Goal: Navigation & Orientation: Find specific page/section

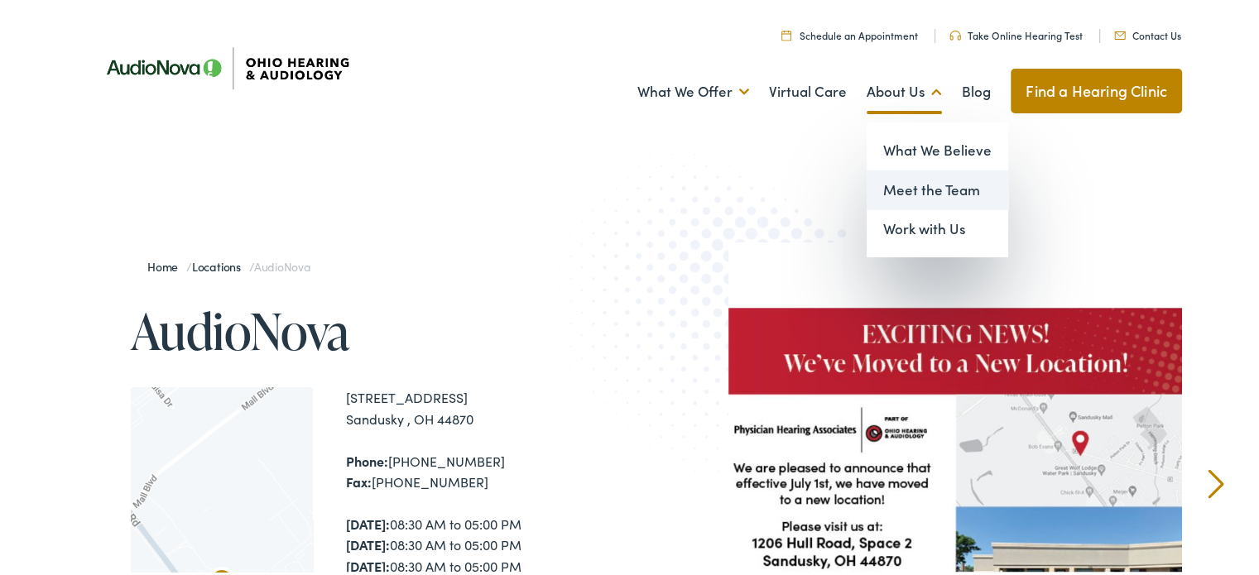
click at [895, 194] on link "Meet the Team" at bounding box center [938, 188] width 142 height 40
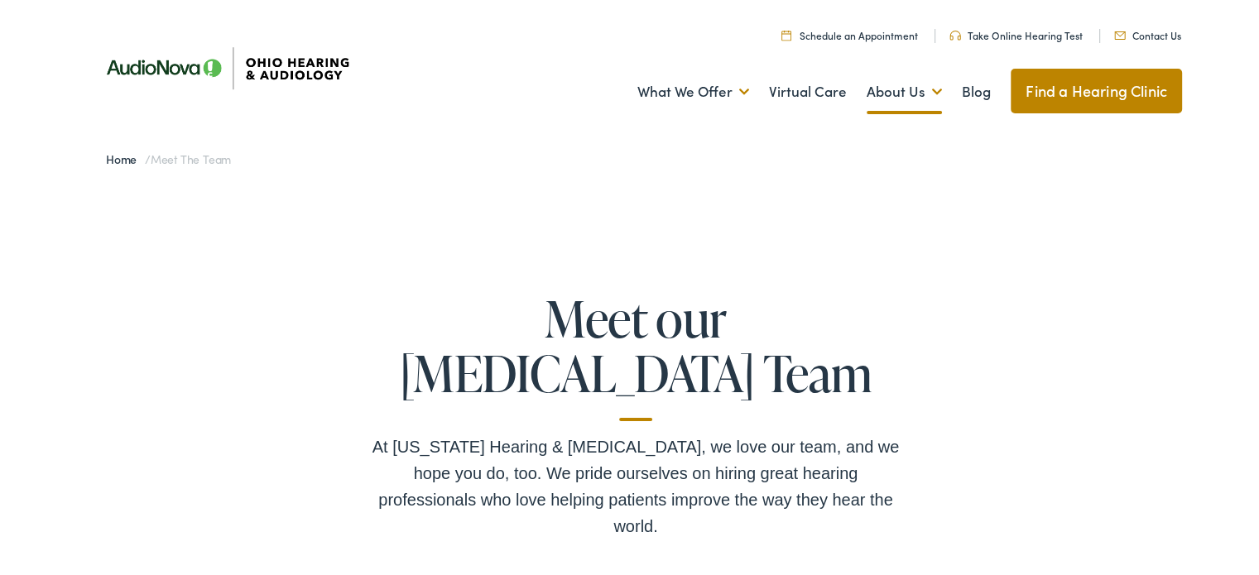
click at [1161, 29] on link "Contact Us" at bounding box center [1147, 33] width 67 height 14
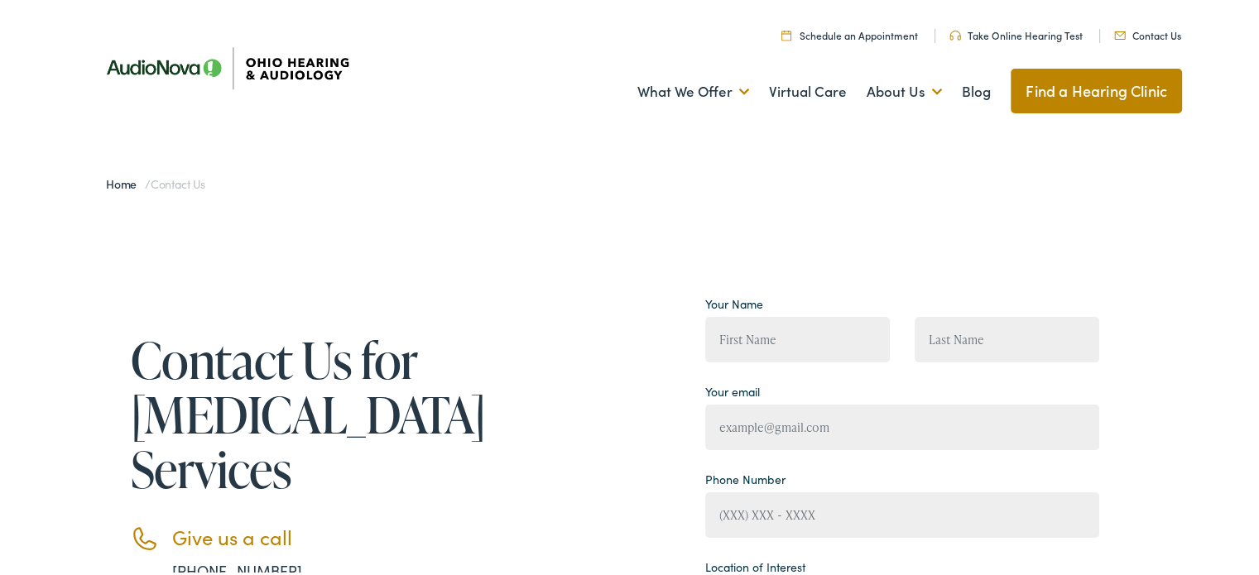
click at [196, 75] on img at bounding box center [225, 65] width 273 height 96
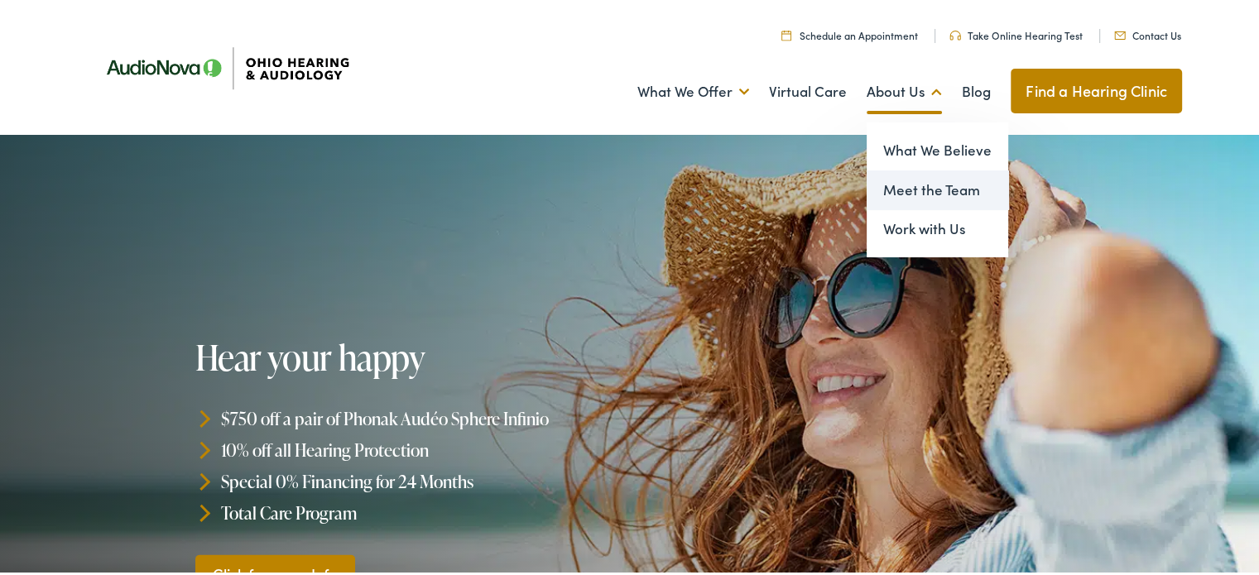
click at [915, 180] on link "Meet the Team" at bounding box center [938, 188] width 142 height 40
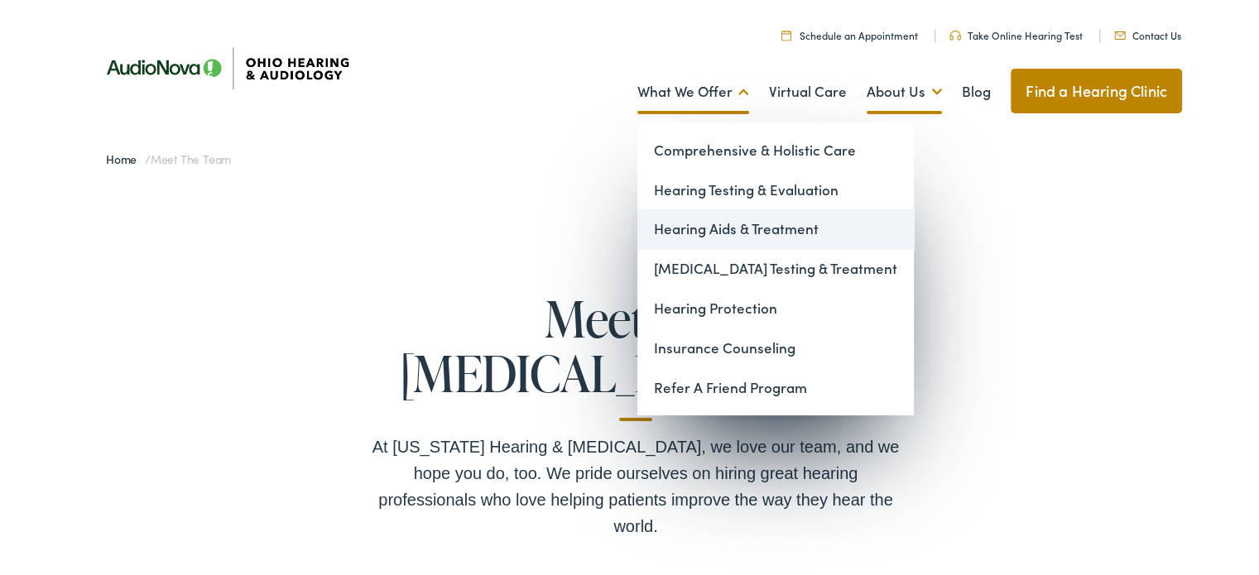
click at [695, 221] on link "Hearing Aids & Treatment" at bounding box center [776, 227] width 277 height 40
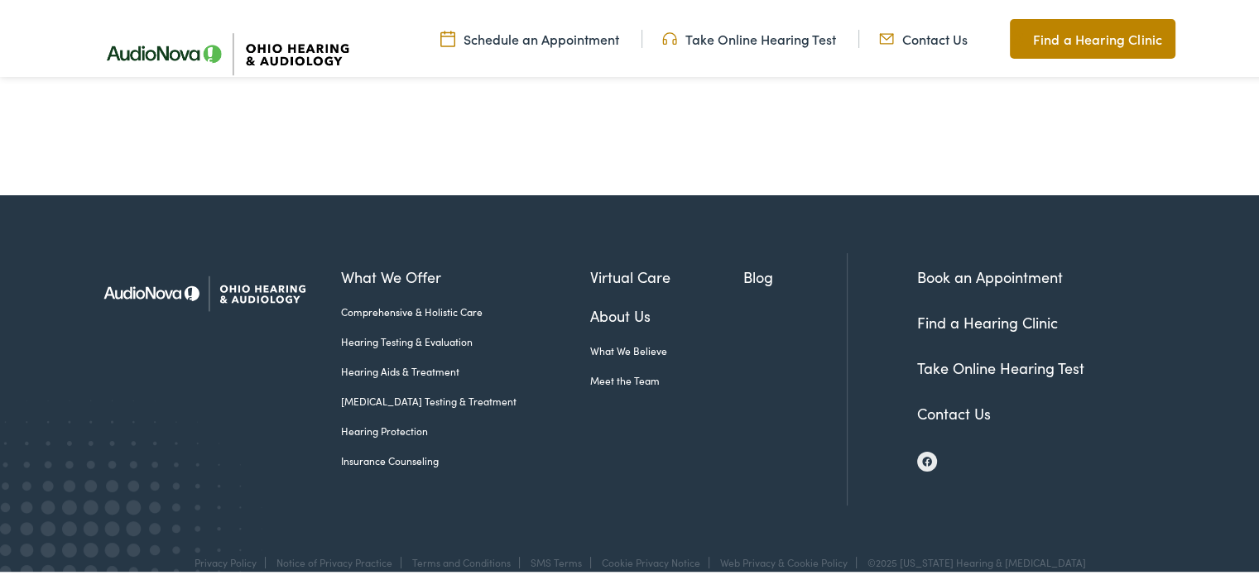
scroll to position [7727, 0]
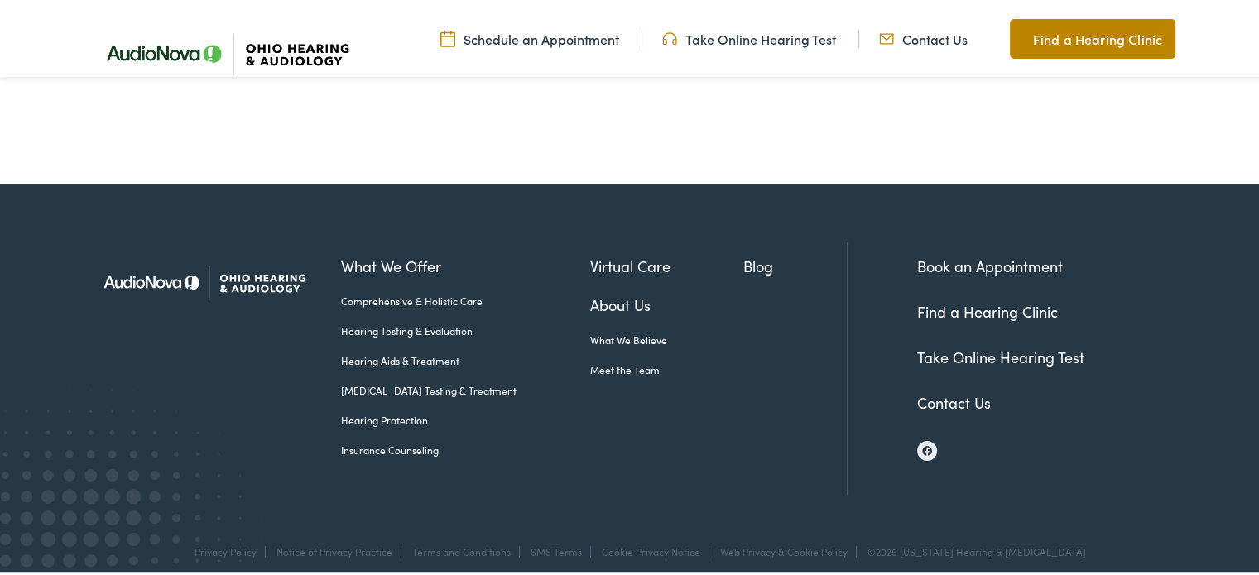
click at [974, 299] on link "Find a Hearing Clinic" at bounding box center [987, 309] width 141 height 21
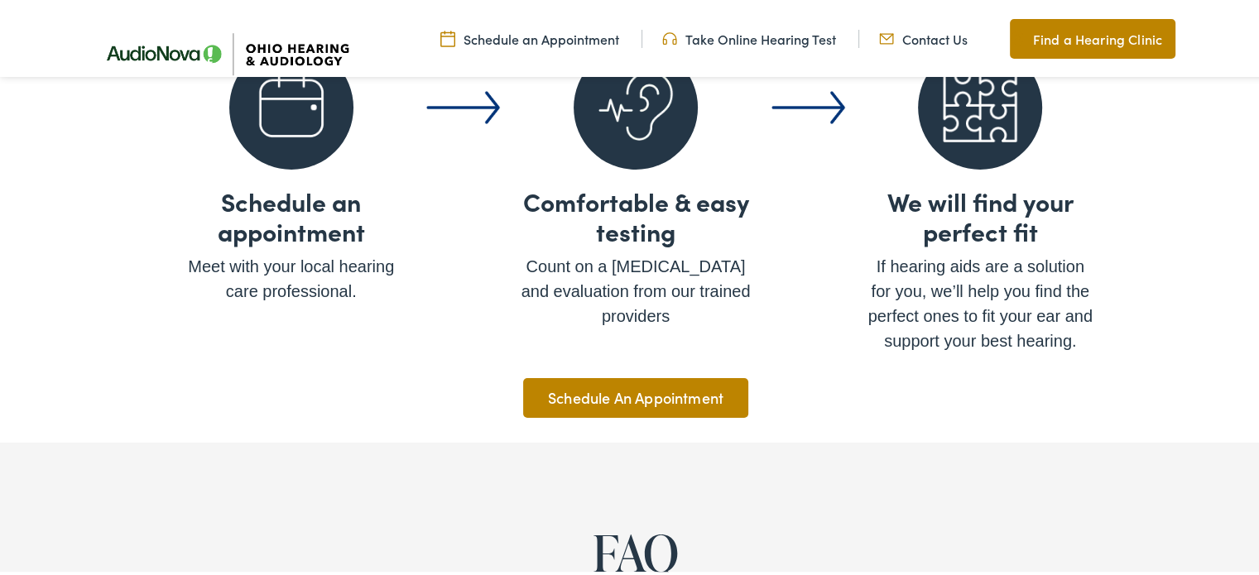
scroll to position [5322, 0]
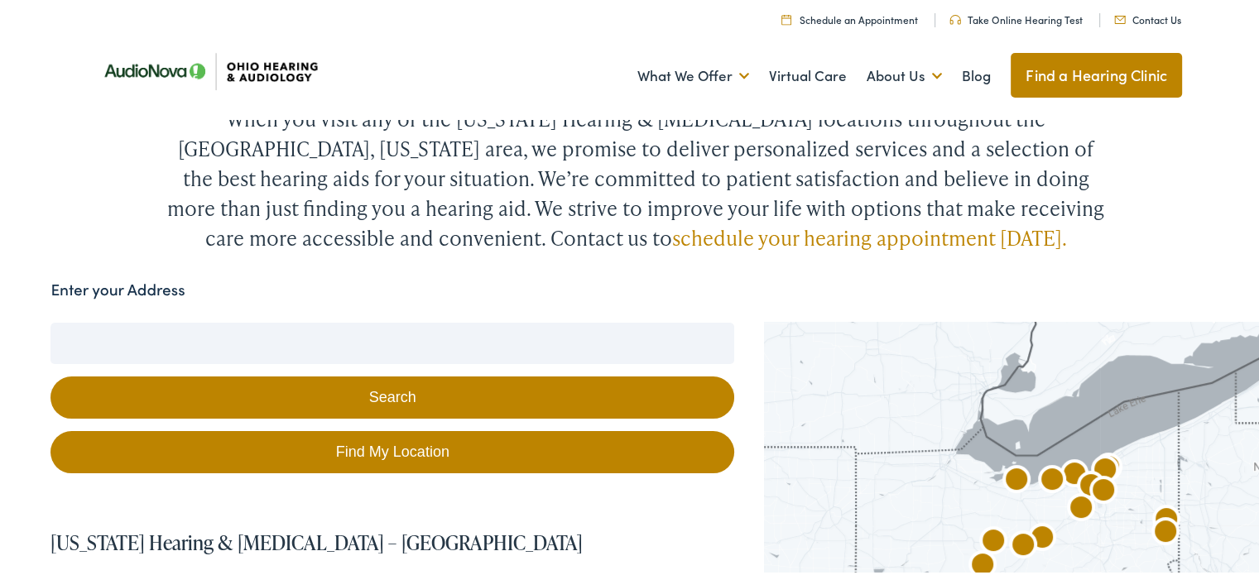
click at [363, 320] on input "Enter your Address" at bounding box center [393, 340] width 684 height 41
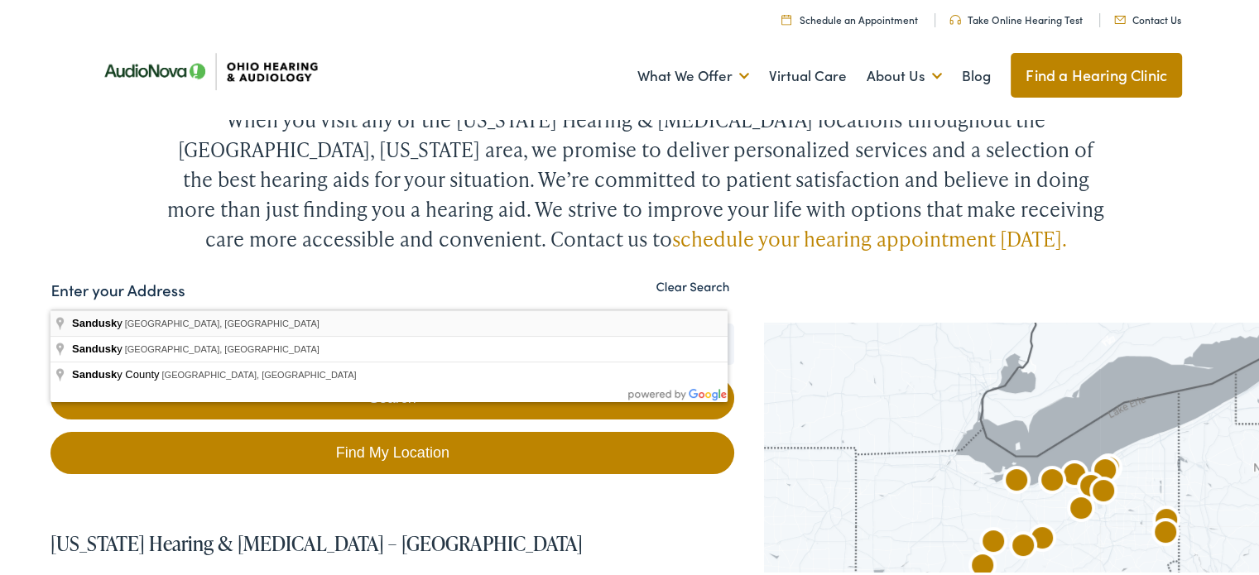
type input "Sandusky, OH, USA"
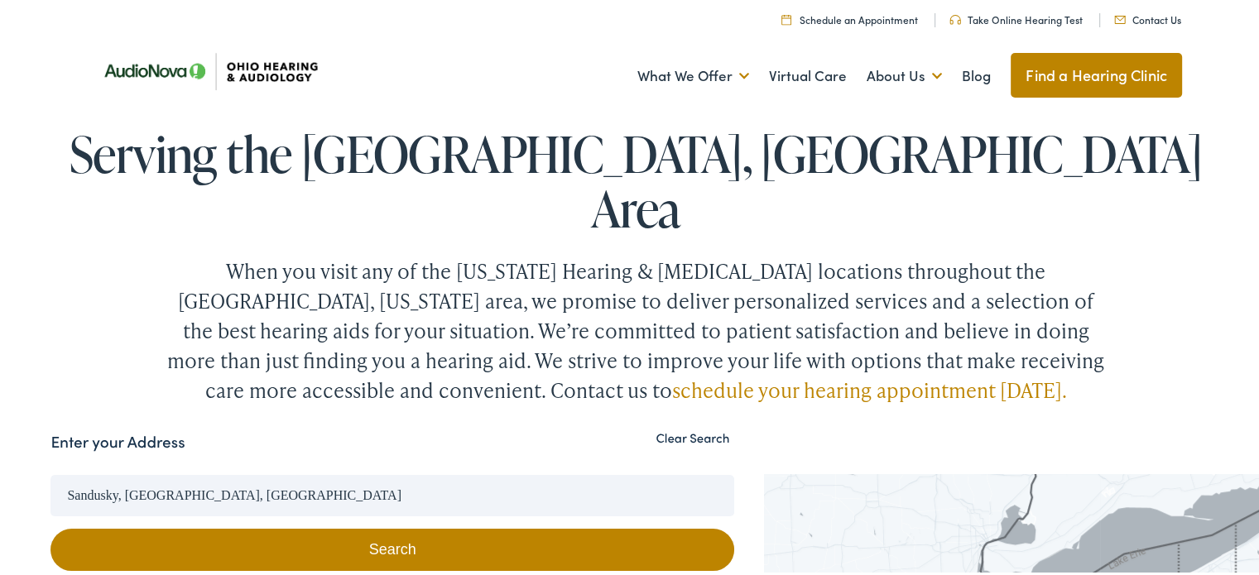
scroll to position [0, 0]
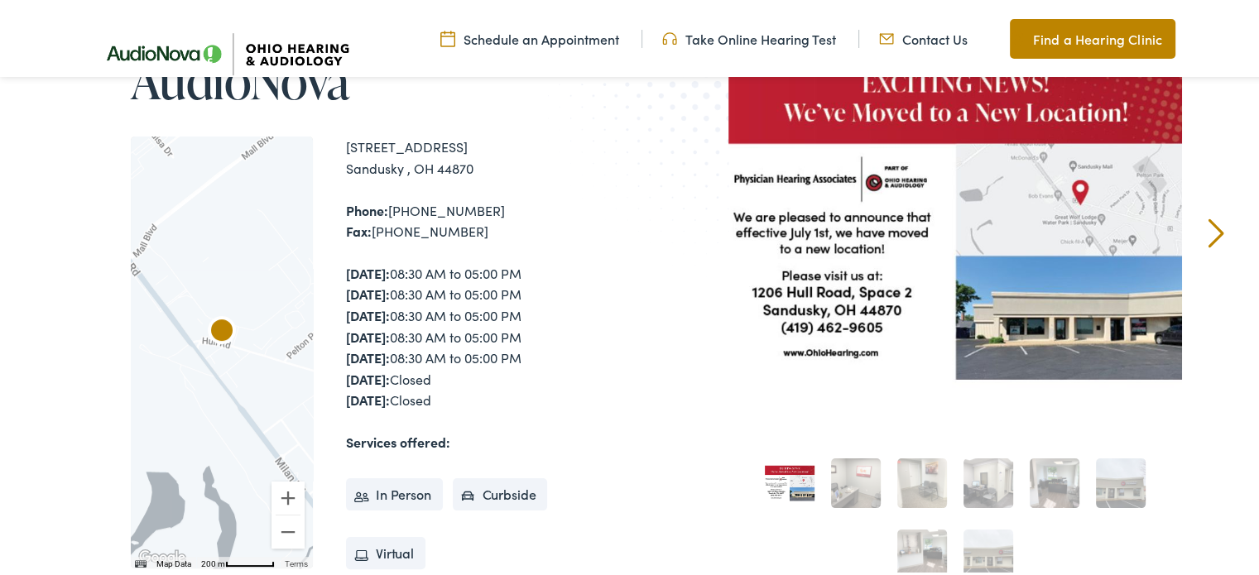
scroll to position [166, 0]
